Goal: Task Accomplishment & Management: Complete application form

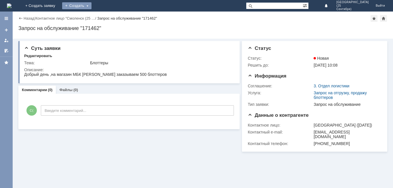
click at [92, 4] on div "Создать" at bounding box center [76, 5] width 29 height 7
click at [108, 21] on div "Заявка" at bounding box center [85, 17] width 46 height 9
click at [92, 7] on div "Создать" at bounding box center [76, 5] width 29 height 7
click at [107, 16] on link "Заявка" at bounding box center [85, 17] width 44 height 7
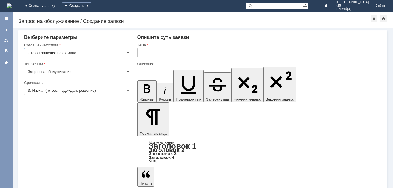
click at [124, 55] on input "Это соглашение не активно!" at bounding box center [77, 52] width 107 height 9
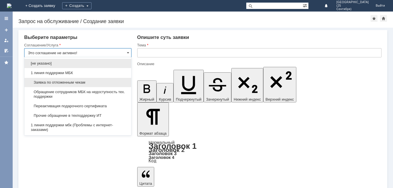
click at [110, 79] on div "Заявка по отложенным чекам" at bounding box center [77, 82] width 107 height 9
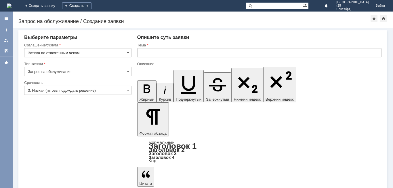
click at [88, 73] on input "Запрос на обслуживание" at bounding box center [77, 71] width 107 height 9
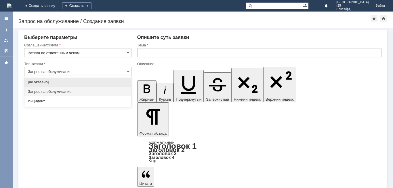
type input "Заявка по отложенным чекам"
click at [90, 72] on input "Запрос на обслуживание" at bounding box center [77, 71] width 107 height 9
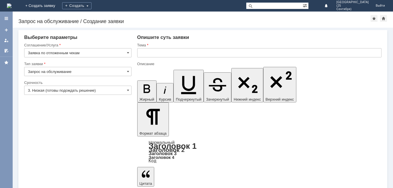
click at [72, 92] on input "3. Низкая (готовы подождать решение)" at bounding box center [77, 90] width 107 height 9
type input "Запрос на обслуживание"
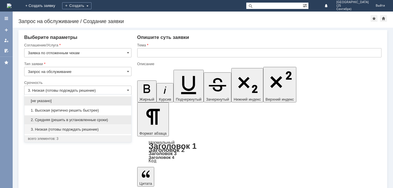
click at [69, 118] on span "2. Средняя (решить в установленные сроки)" at bounding box center [78, 120] width 100 height 5
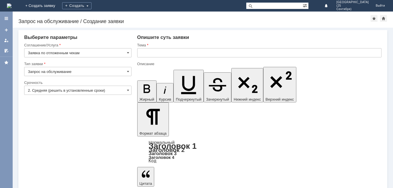
drag, startPoint x: 152, startPoint y: 48, endPoint x: 151, endPoint y: 53, distance: 5.2
click at [151, 50] on div "Тема" at bounding box center [259, 52] width 245 height 19
type input "2. Средняя (решить в установленные сроки)"
click at [151, 56] on input "text" at bounding box center [259, 52] width 245 height 9
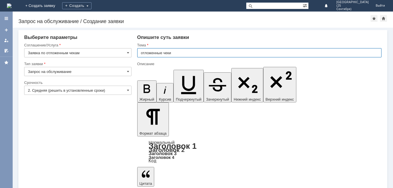
type input "отложенные чеки"
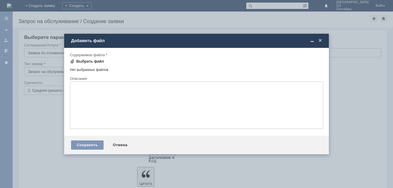
click at [91, 61] on div "Выбрать файл" at bounding box center [90, 61] width 28 height 5
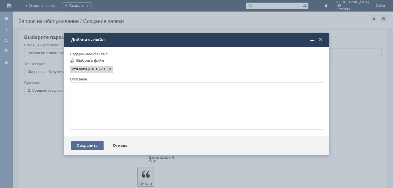
click at [86, 148] on div "Сохранить" at bounding box center [87, 145] width 33 height 9
